Goal: Information Seeking & Learning: Understand process/instructions

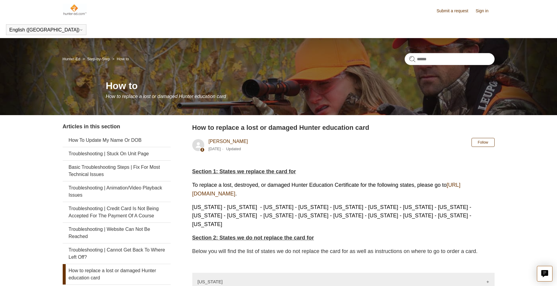
click at [244, 193] on link "[URL][DOMAIN_NAME]" at bounding box center [326, 189] width 268 height 15
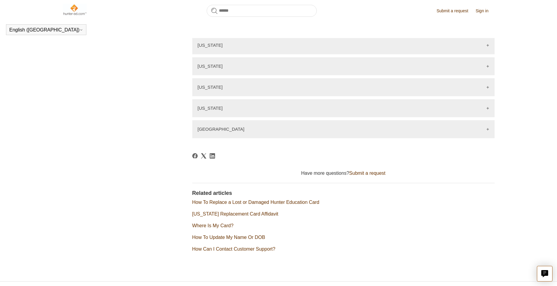
scroll to position [891, 0]
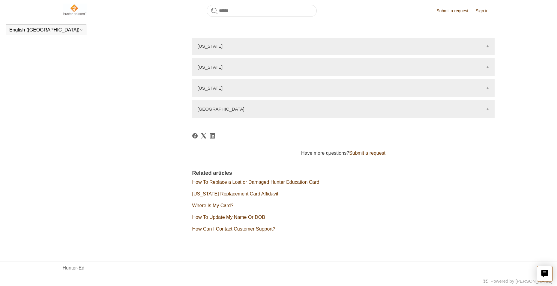
click at [248, 181] on link "How To Replace a Lost or Damaged Hunter Education Card" at bounding box center [255, 182] width 127 height 5
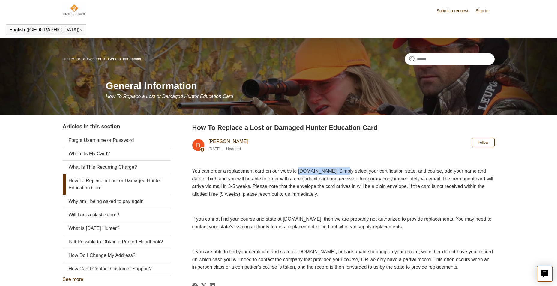
drag, startPoint x: 310, startPoint y: 169, endPoint x: 364, endPoint y: 165, distance: 54.2
click at [364, 165] on article "How To Replace a Lost or Damaged Hunter Education Card [PERSON_NAME] [DATE] Upd…" at bounding box center [343, 258] width 302 height 270
drag, startPoint x: 364, startPoint y: 165, endPoint x: 352, endPoint y: 171, distance: 13.9
copy span "[DOMAIN_NAME]"
